Goal: Task Accomplishment & Management: Complete application form

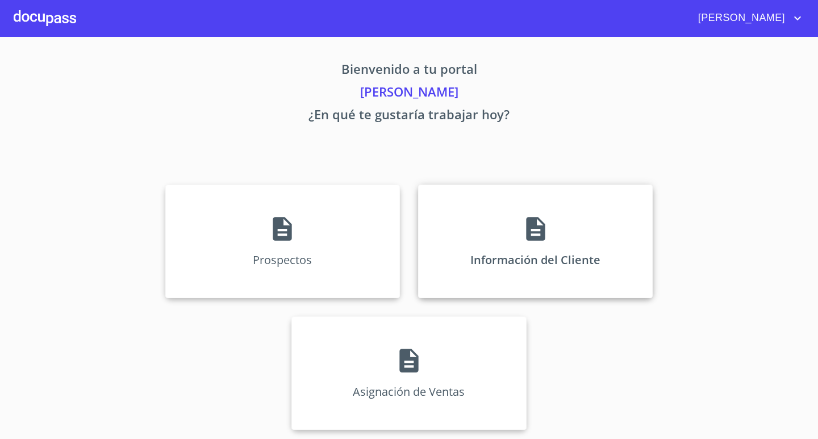
click at [509, 238] on div "Información del Cliente" at bounding box center [535, 242] width 235 height 114
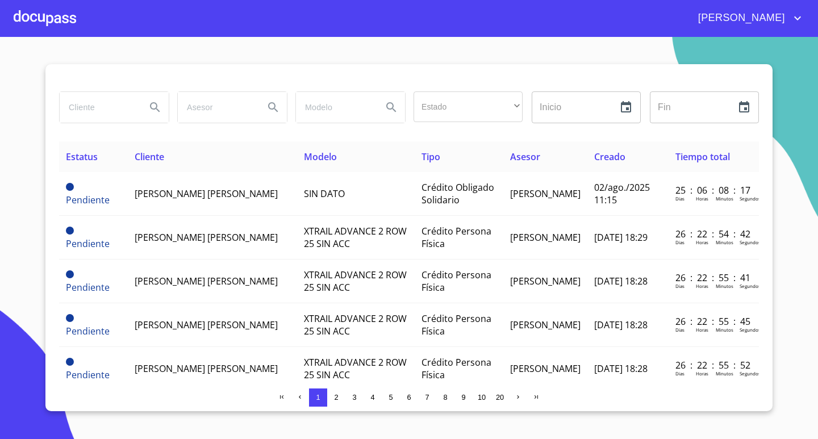
click at [49, 15] on div at bounding box center [45, 18] width 63 height 36
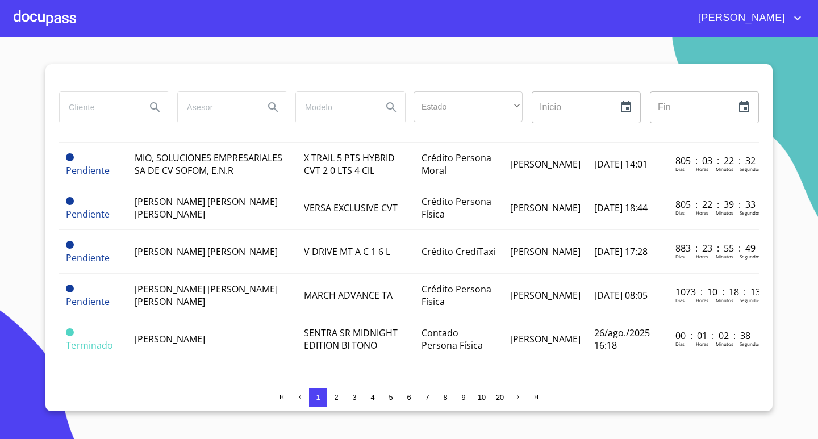
scroll to position [1226, 0]
click at [34, 18] on div at bounding box center [45, 18] width 63 height 36
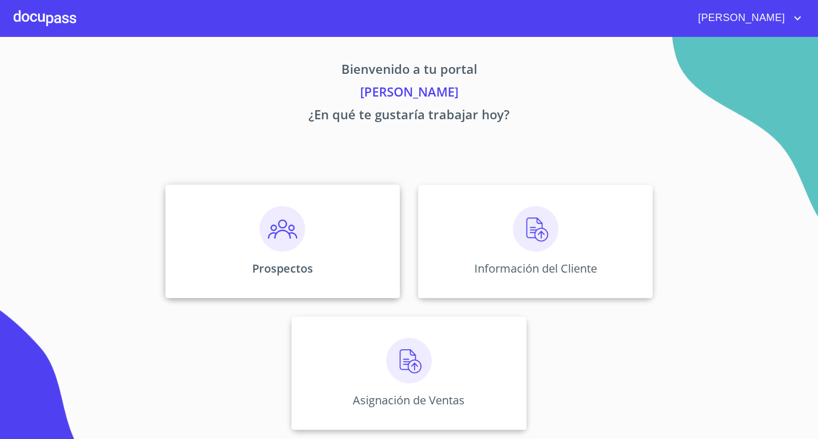
click at [271, 256] on div "Prospectos" at bounding box center [282, 242] width 235 height 114
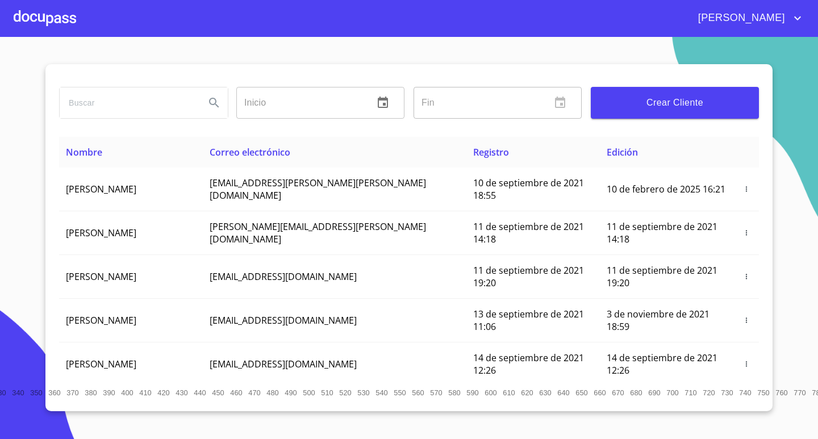
drag, startPoint x: 169, startPoint y: 106, endPoint x: 159, endPoint y: 111, distance: 11.2
click at [167, 107] on input "search" at bounding box center [128, 103] width 136 height 31
type input "A & P INTERNATIONAL"
click at [214, 102] on icon "Search" at bounding box center [214, 103] width 14 height 14
click at [656, 102] on span "Crear Cliente" at bounding box center [675, 103] width 150 height 16
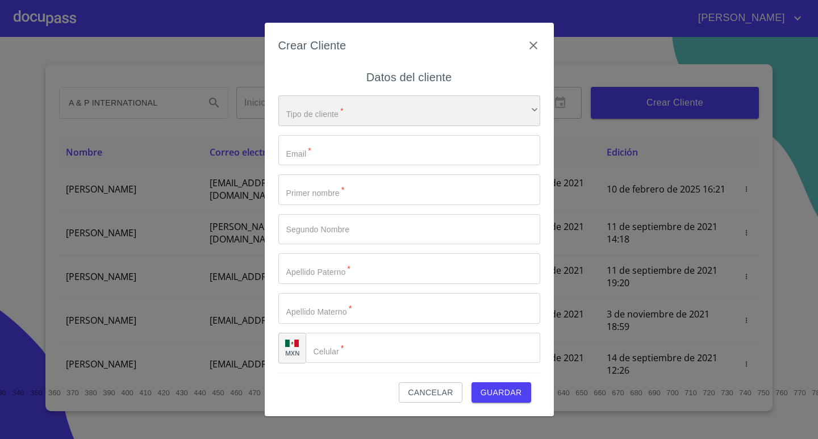
click at [337, 107] on div "​" at bounding box center [410, 110] width 262 height 31
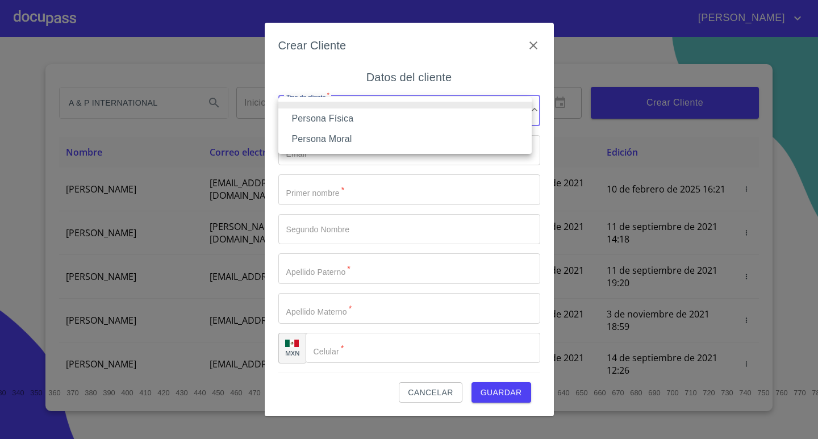
click at [327, 141] on li "Persona Moral" at bounding box center [405, 139] width 253 height 20
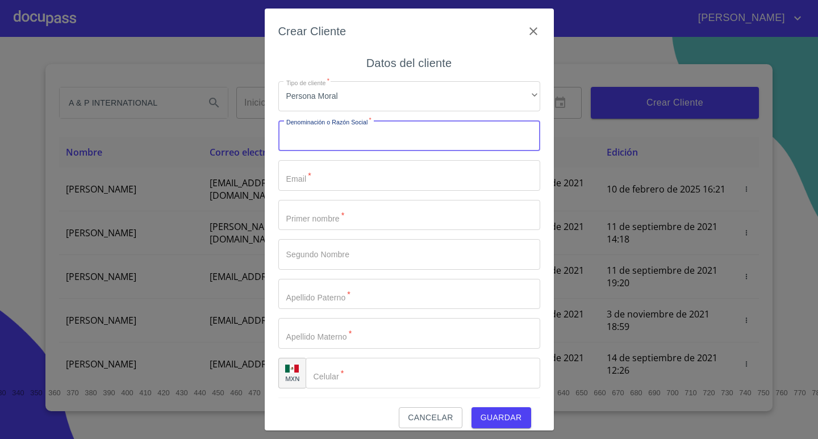
click at [336, 139] on input "Tipo de cliente   *" at bounding box center [410, 135] width 262 height 31
type input "A & P INTERNATIONAL SERVICES"
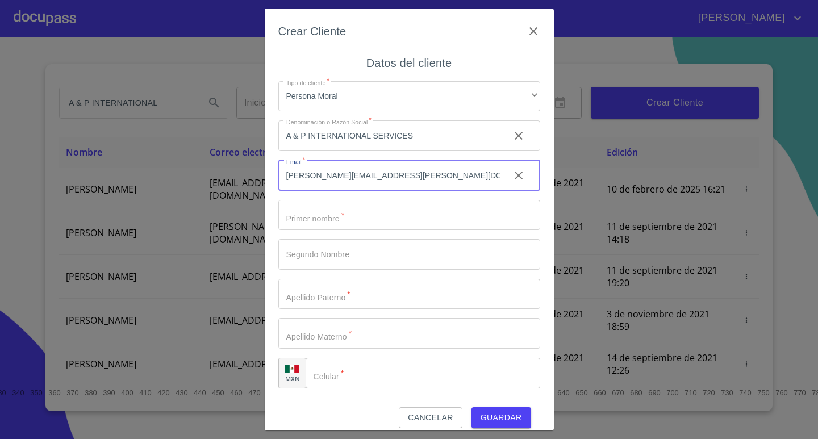
type input "[PERSON_NAME][EMAIL_ADDRESS][PERSON_NAME][DOMAIN_NAME]"
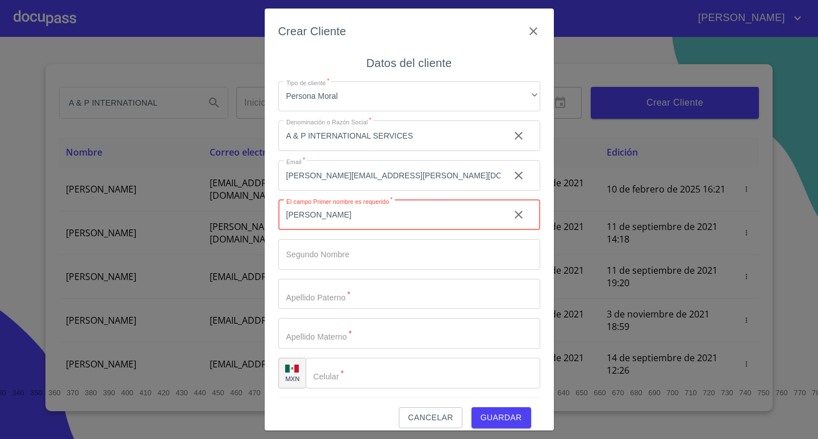
type input "[PERSON_NAME]"
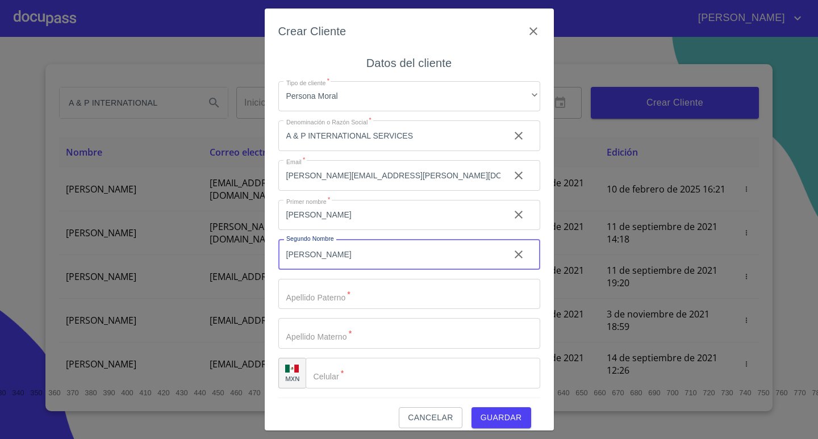
type input "[PERSON_NAME]"
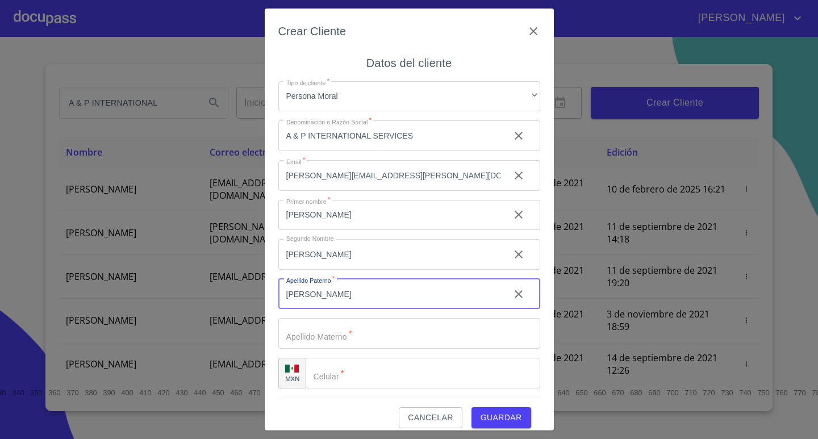
type input "[PERSON_NAME]"
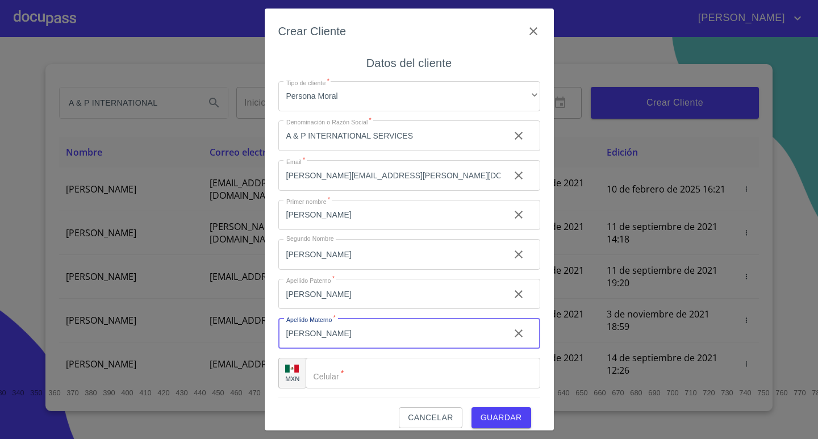
type input "[PERSON_NAME]"
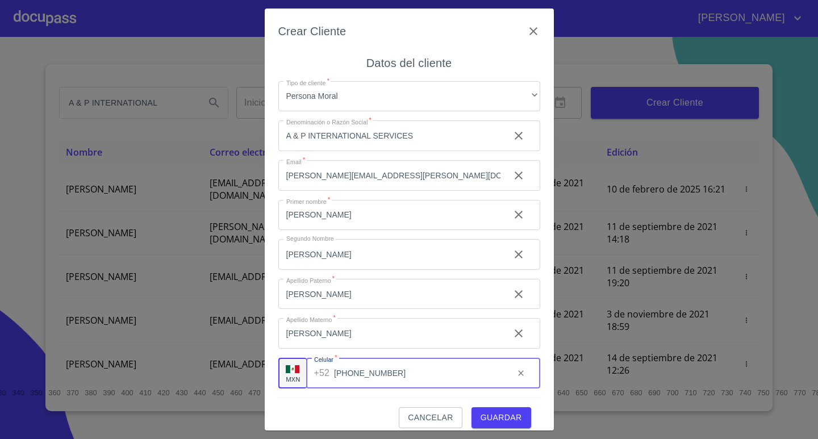
type input "[PHONE_NUMBER]"
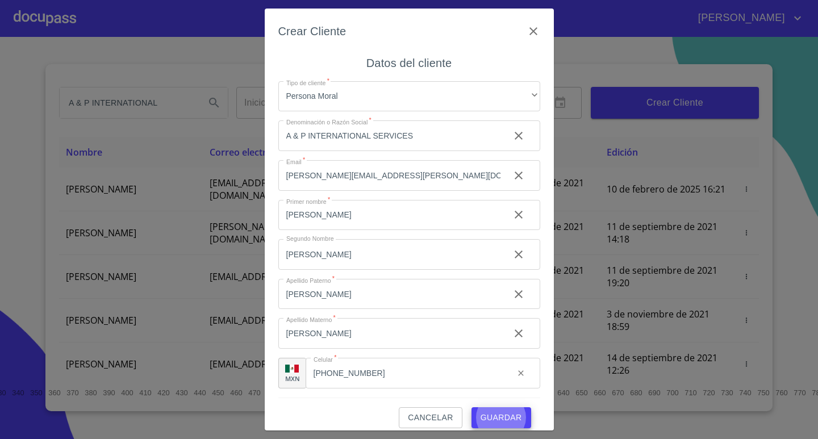
click at [472, 408] on button "Guardar" at bounding box center [502, 418] width 60 height 21
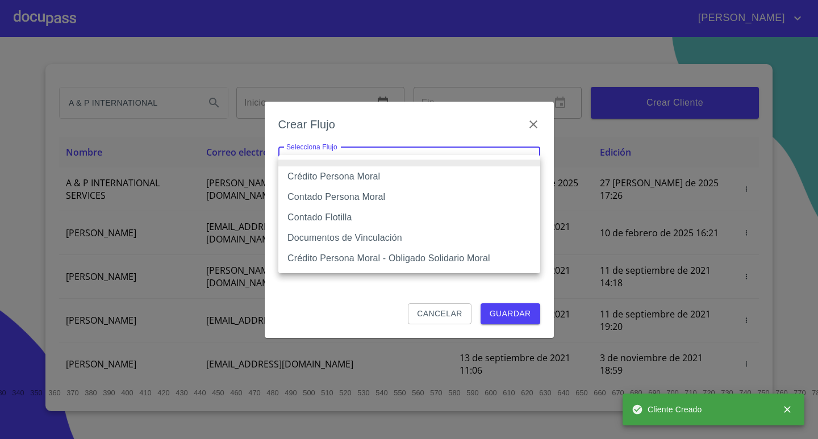
click at [323, 165] on body "[PERSON_NAME] A & P INTERNATIONAL Inicio ​ Fin ​ Crear Cliente Nombre Correo el…" at bounding box center [409, 219] width 818 height 439
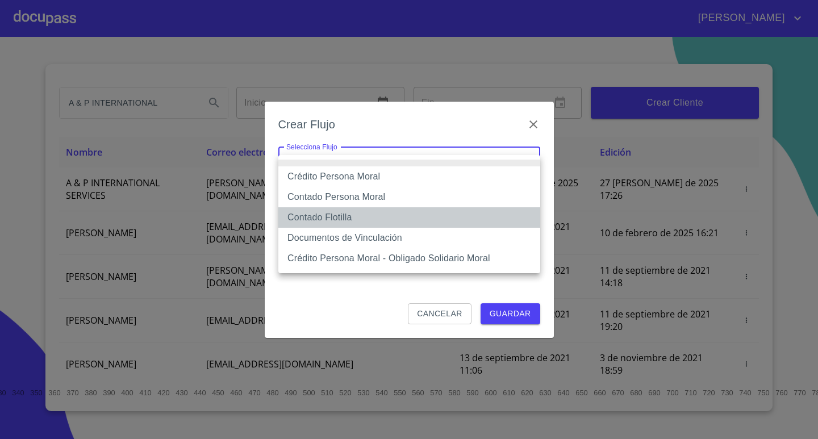
click at [316, 214] on li "Contado Flotilla" at bounding box center [410, 217] width 262 height 20
type input "62396bddcfb2f6e46cce107f"
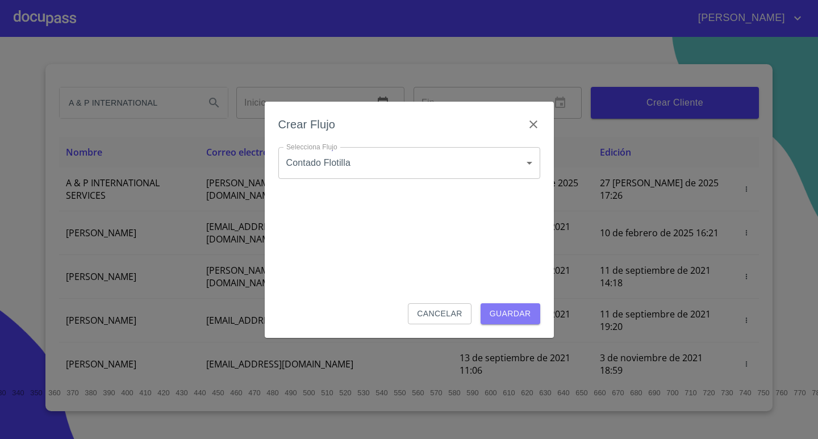
click at [511, 308] on span "Guardar" at bounding box center [510, 314] width 41 height 14
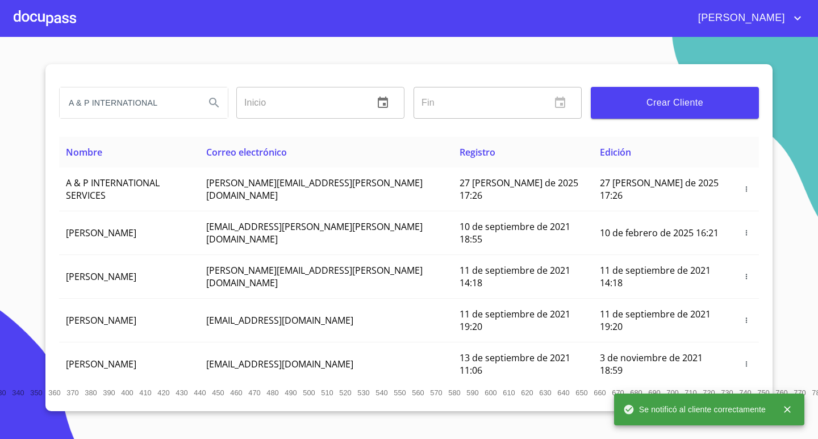
click at [55, 20] on div at bounding box center [45, 18] width 63 height 36
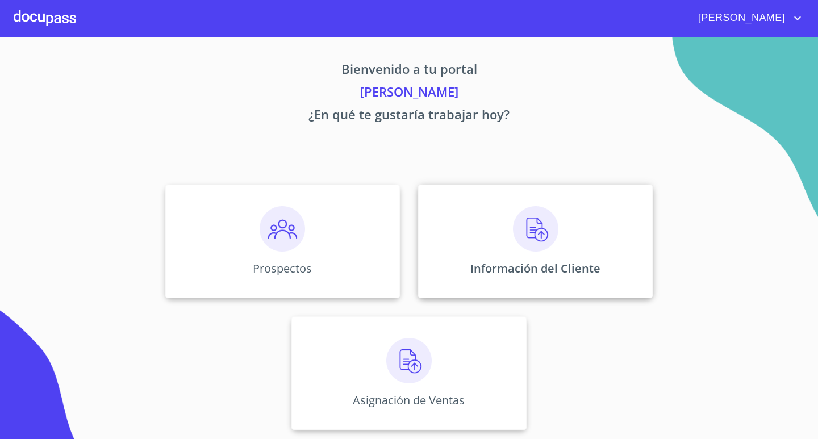
click at [552, 238] on img at bounding box center [535, 228] width 45 height 45
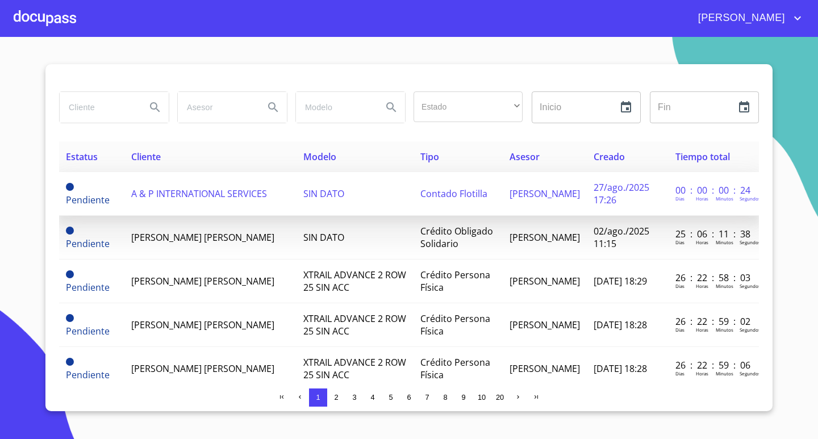
click at [168, 197] on span "A & P INTERNATIONAL SERVICES" at bounding box center [199, 194] width 136 height 13
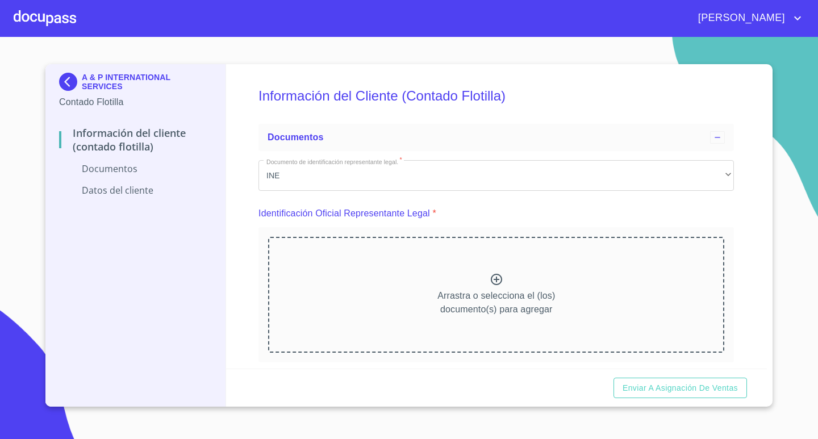
click at [459, 300] on p "Arrastra o selecciona el (los) documento(s) para agregar" at bounding box center [497, 302] width 118 height 27
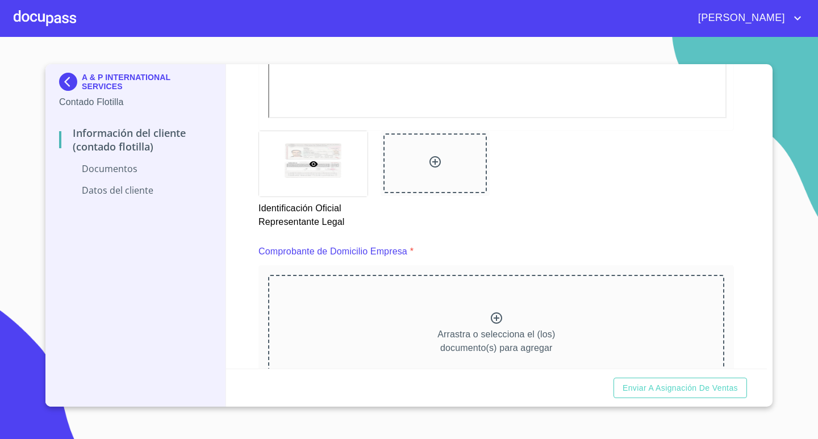
scroll to position [568, 0]
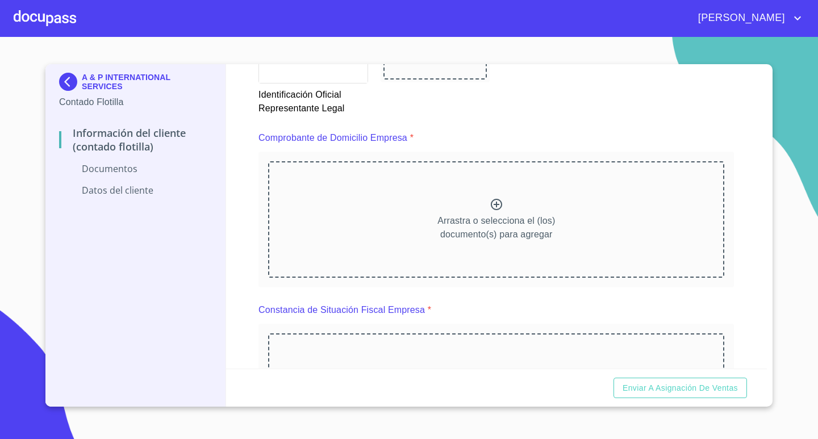
click at [618, 239] on div "Arrastra o selecciona el (los) documento(s) para agregar" at bounding box center [496, 219] width 456 height 116
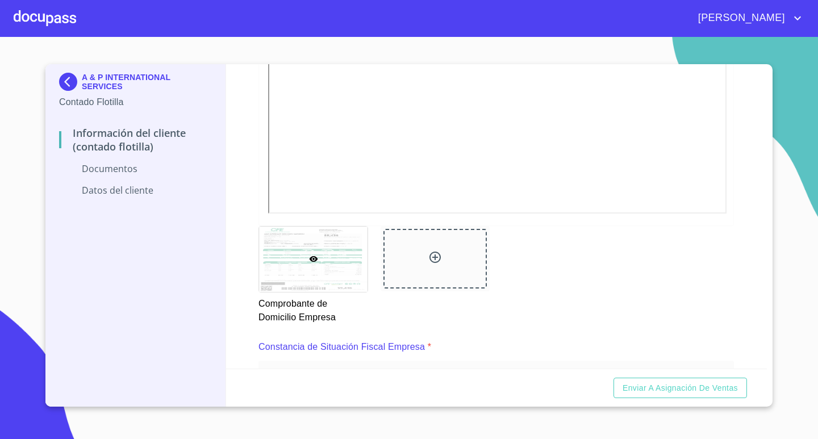
scroll to position [1023, 0]
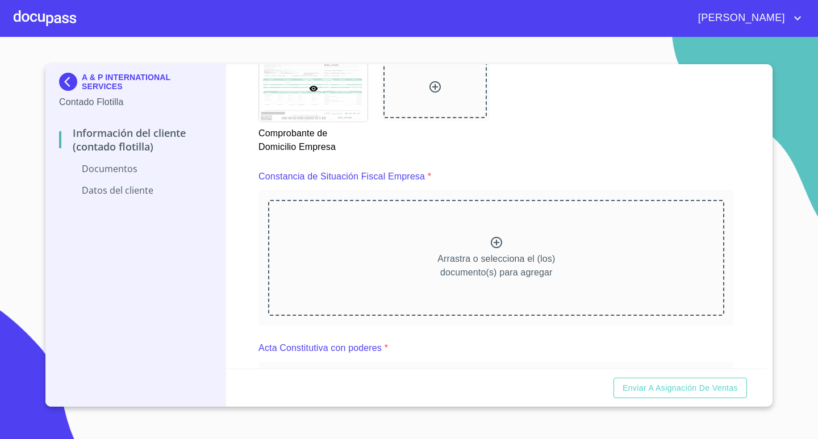
click at [542, 290] on div "Arrastra o selecciona el (los) documento(s) para agregar" at bounding box center [496, 258] width 456 height 116
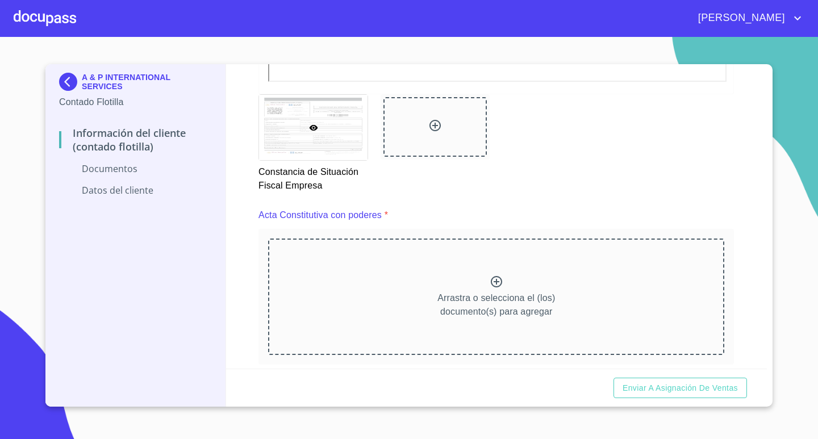
scroll to position [1535, 0]
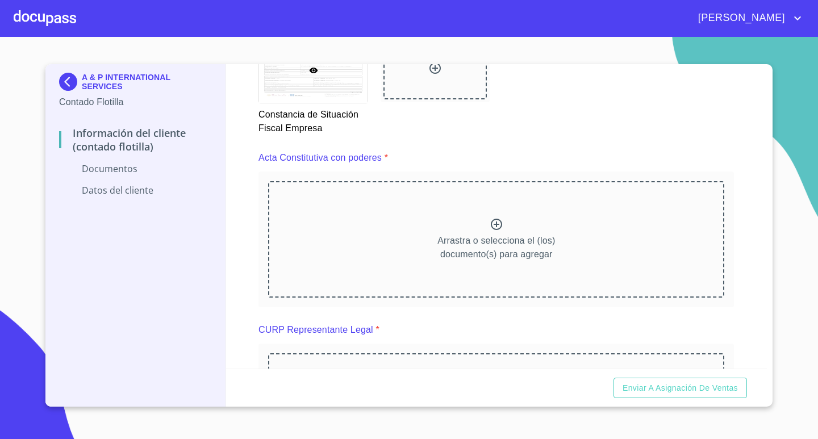
click at [554, 251] on div "Arrastra o selecciona el (los) documento(s) para agregar" at bounding box center [496, 239] width 456 height 116
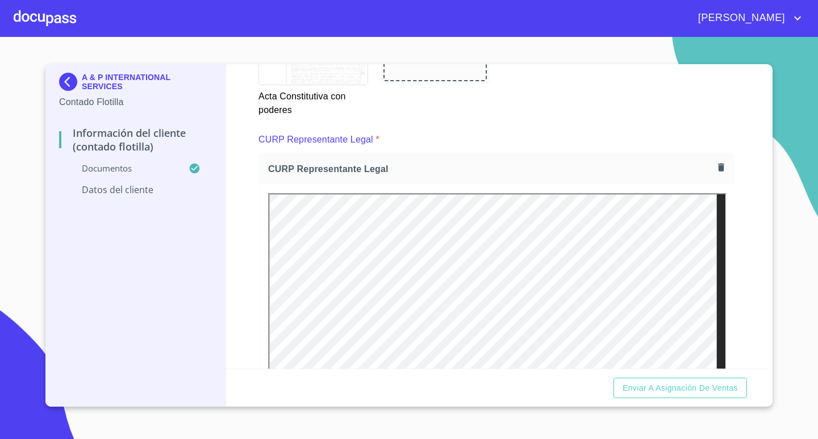
scroll to position [0, 0]
click at [466, 142] on div "CURP Representante Legal *" at bounding box center [497, 139] width 476 height 27
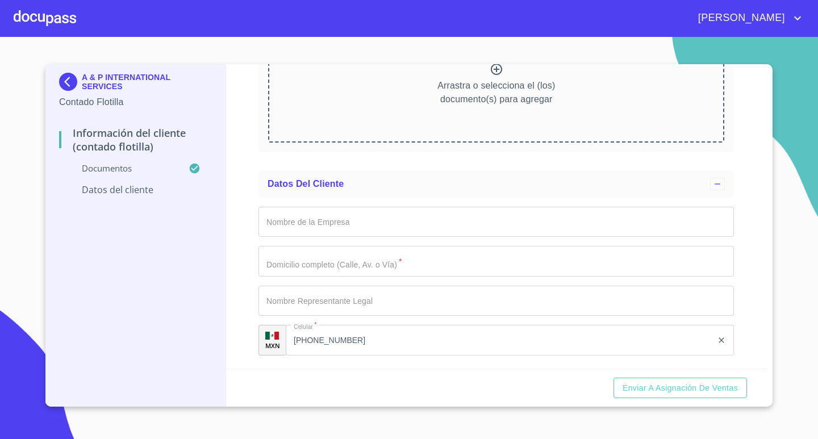
scroll to position [3192, 0]
click at [471, 217] on input "Documento de identificación representante legal.   *" at bounding box center [497, 221] width 476 height 31
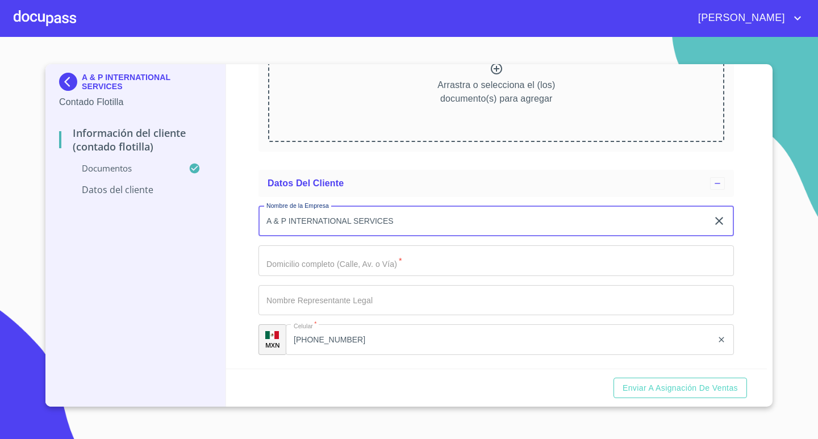
type input "A & P INTERNATIONAL SERVICES"
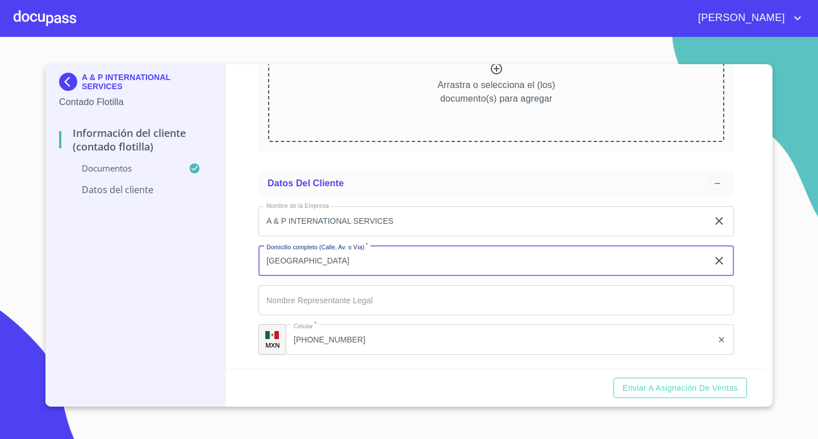
type input "[GEOGRAPHIC_DATA]"
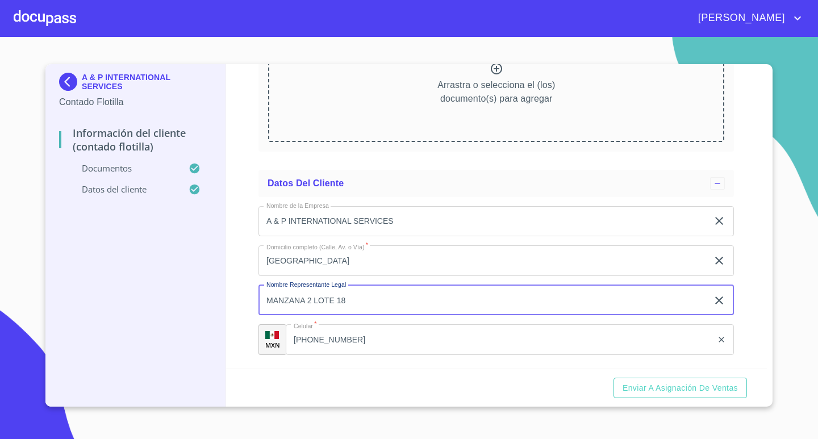
type input "MANZANA 2 LOTE 18"
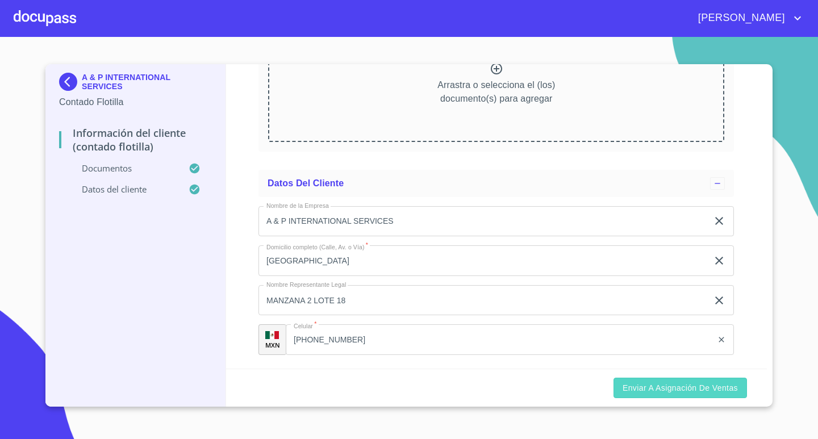
click at [657, 388] on span "Enviar a Asignación de Ventas" at bounding box center [680, 388] width 115 height 14
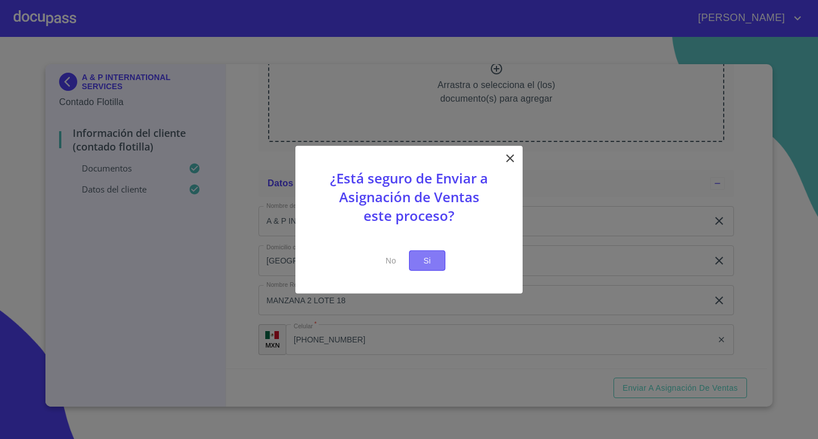
click at [431, 256] on span "Si" at bounding box center [427, 260] width 18 height 14
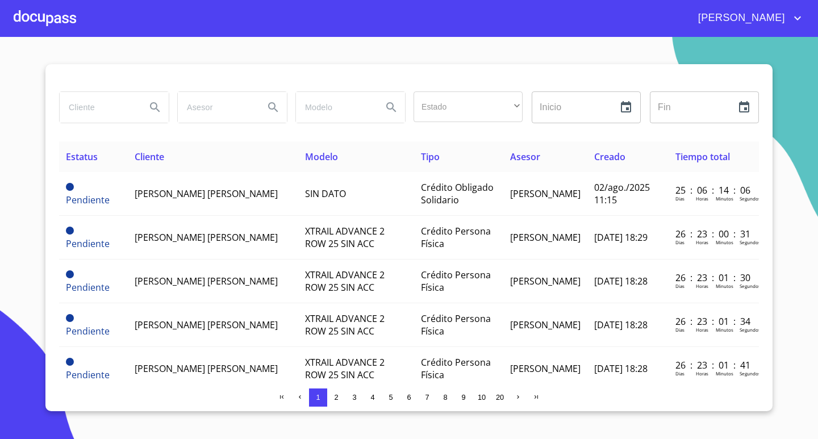
click at [53, 19] on div at bounding box center [45, 18] width 63 height 36
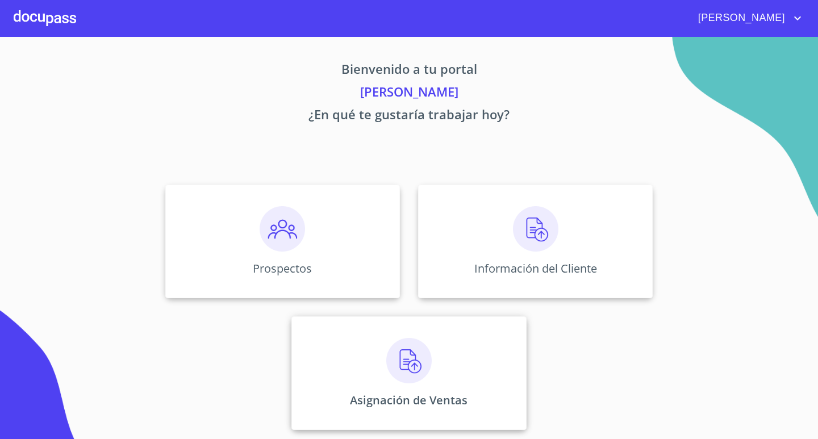
click at [374, 387] on div "Asignación de Ventas" at bounding box center [409, 374] width 235 height 114
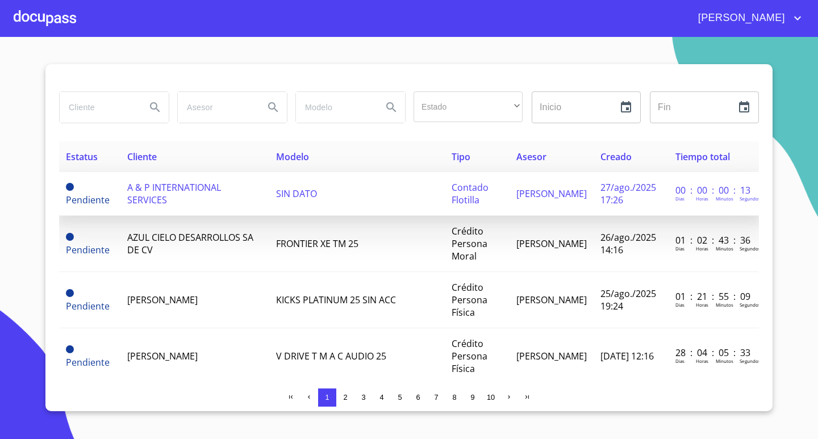
click at [328, 203] on td "SIN DATO" at bounding box center [357, 194] width 176 height 44
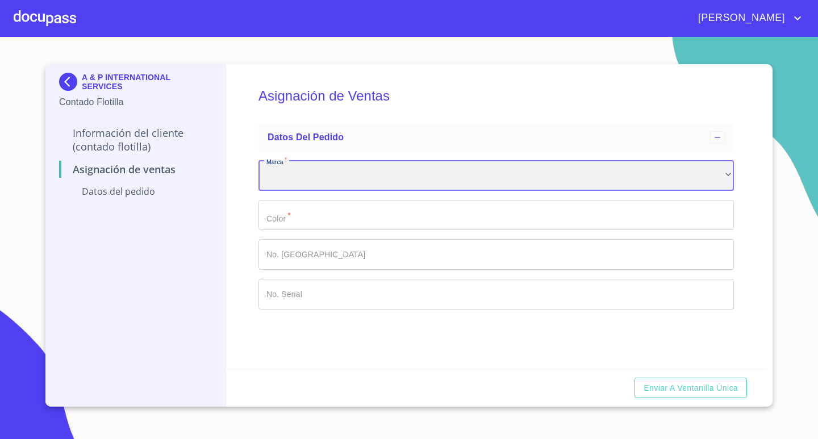
click at [717, 172] on div "​" at bounding box center [497, 175] width 476 height 31
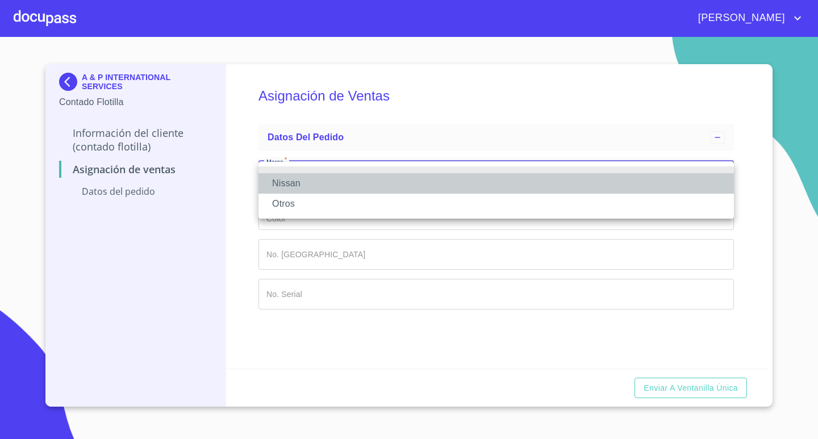
click at [489, 184] on li "Nissan" at bounding box center [497, 183] width 476 height 20
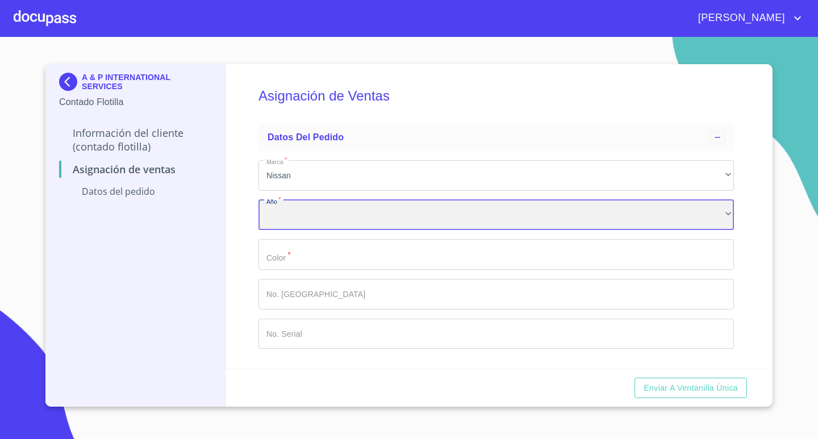
click at [464, 218] on div "​" at bounding box center [497, 215] width 476 height 31
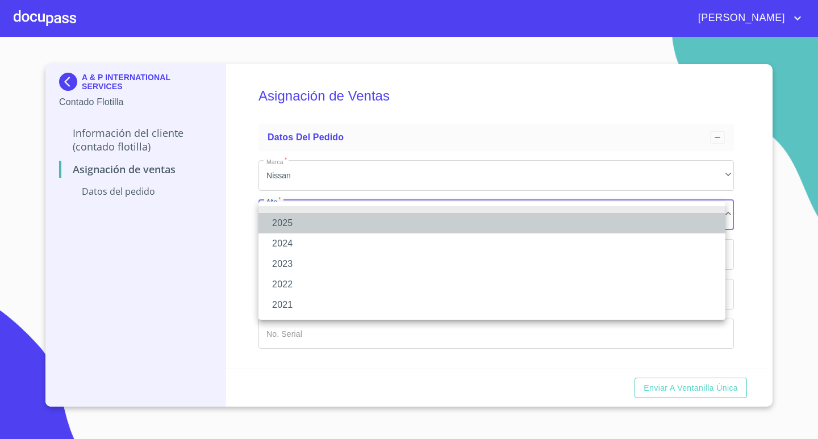
click at [344, 220] on li "2025" at bounding box center [492, 223] width 467 height 20
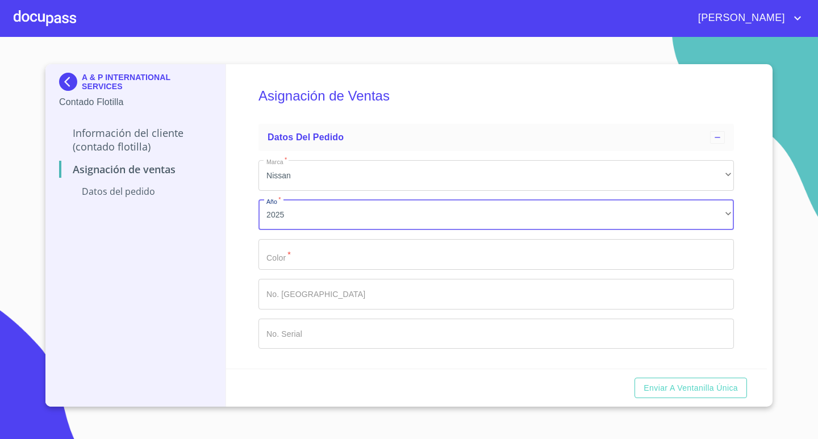
click at [433, 251] on input "Marca   *" at bounding box center [497, 254] width 476 height 31
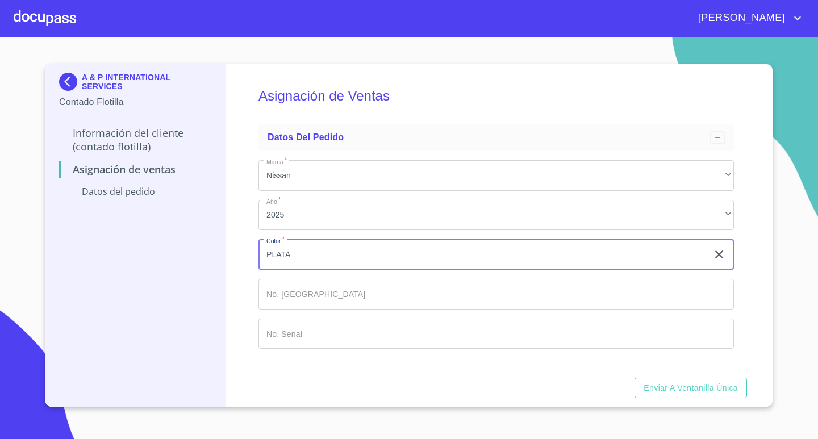
type input "PLATA"
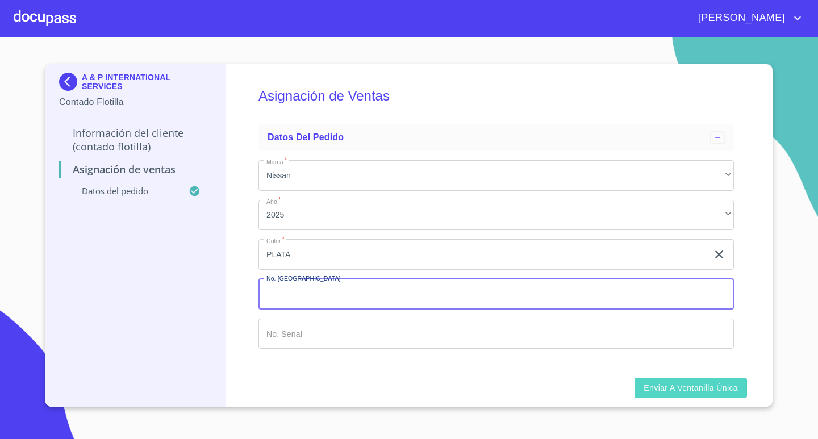
click at [680, 389] on span "Enviar a Ventanilla Única" at bounding box center [691, 388] width 94 height 14
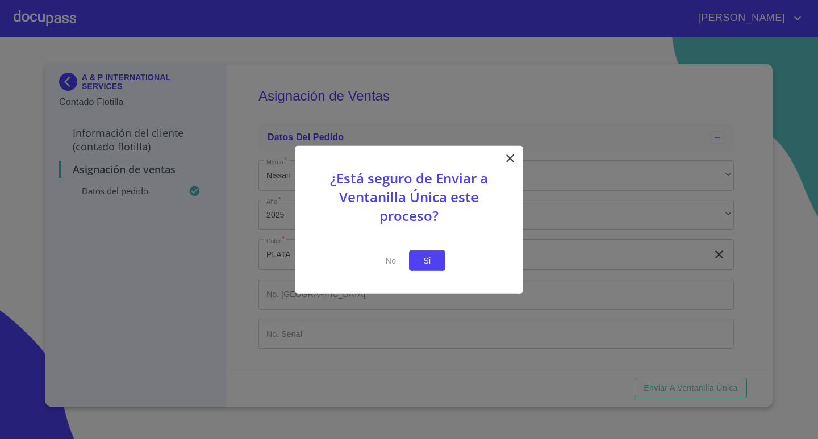
click at [431, 259] on span "Si" at bounding box center [427, 260] width 18 height 14
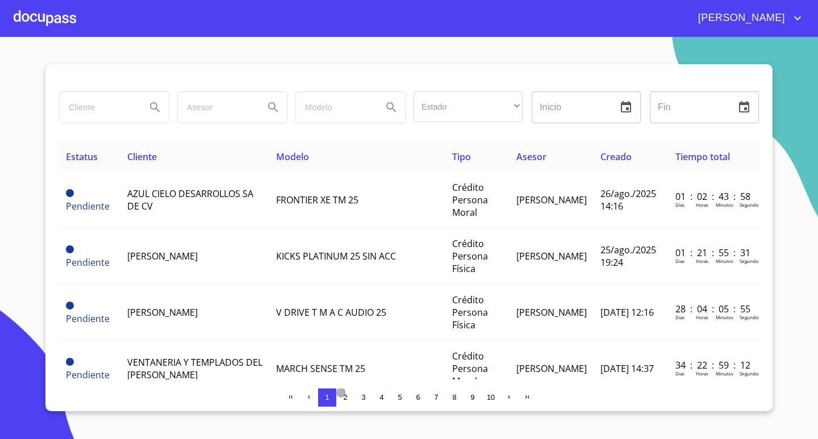
click at [344, 394] on span "2" at bounding box center [345, 397] width 4 height 9
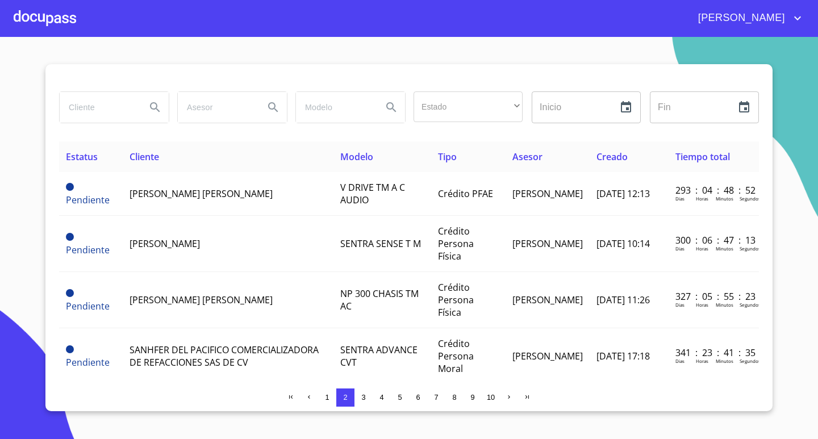
click at [325, 396] on span "1" at bounding box center [327, 397] width 9 height 9
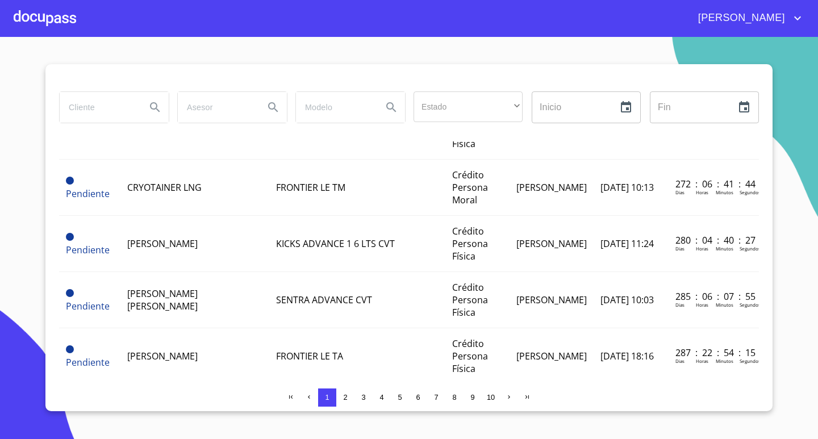
scroll to position [1238, 0]
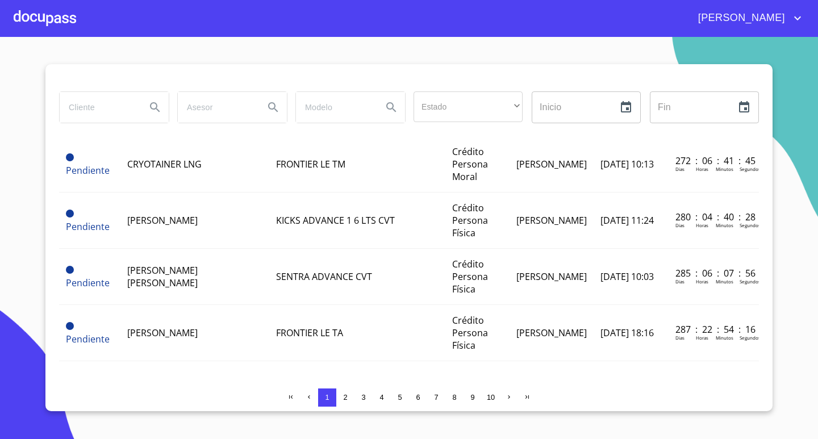
click at [45, 23] on div at bounding box center [45, 18] width 63 height 36
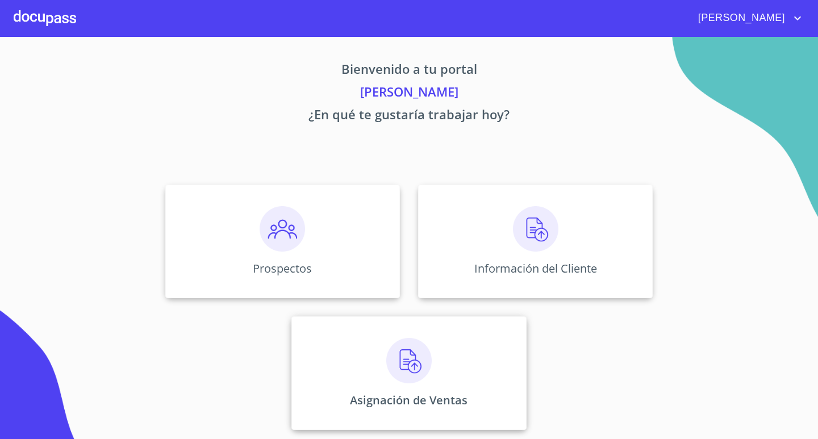
click at [463, 383] on div "Asignación de Ventas" at bounding box center [409, 374] width 235 height 114
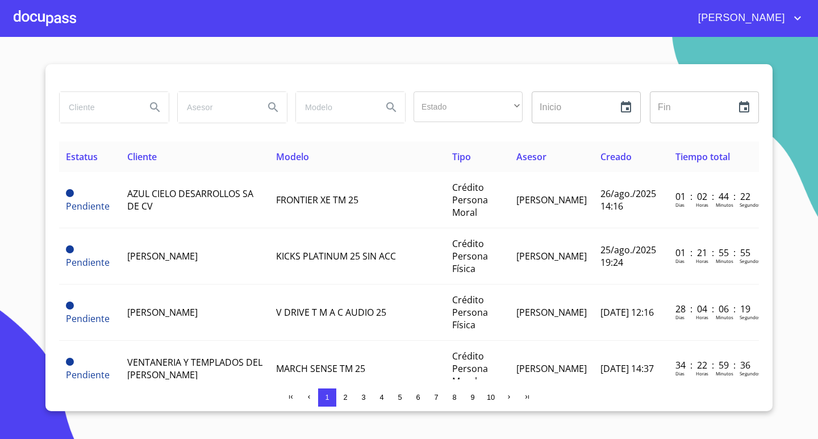
click at [52, 13] on div at bounding box center [45, 18] width 63 height 36
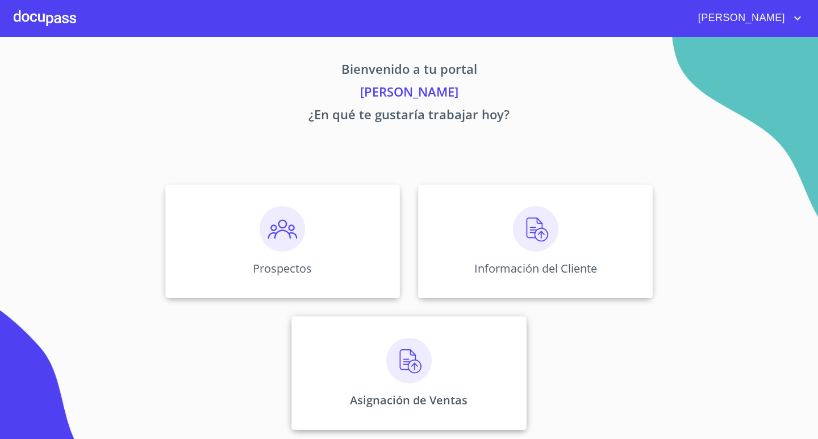
click at [397, 368] on img at bounding box center [408, 360] width 45 height 45
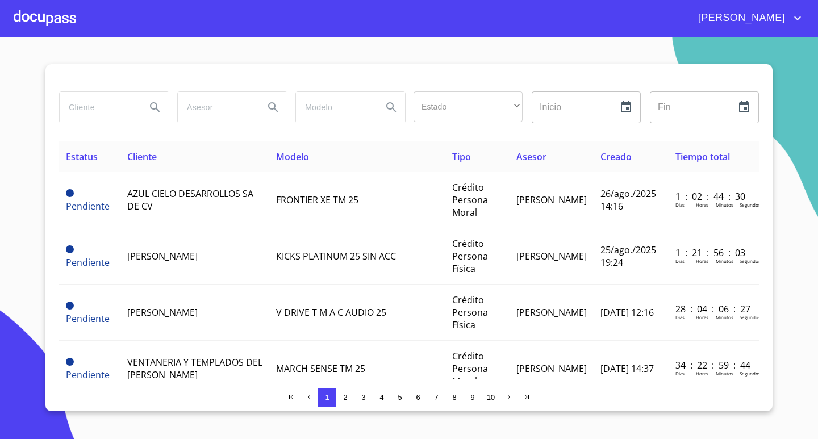
click at [96, 107] on input "search" at bounding box center [98, 107] width 77 height 31
click at [121, 110] on input "A & P" at bounding box center [98, 107] width 77 height 31
type input "A"
type input "INTERNATIONAL"
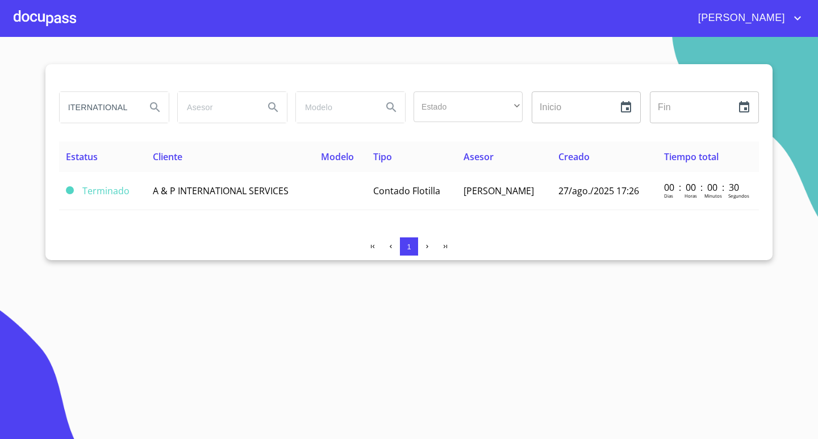
scroll to position [0, 0]
